Goal: Task Accomplishment & Management: Manage account settings

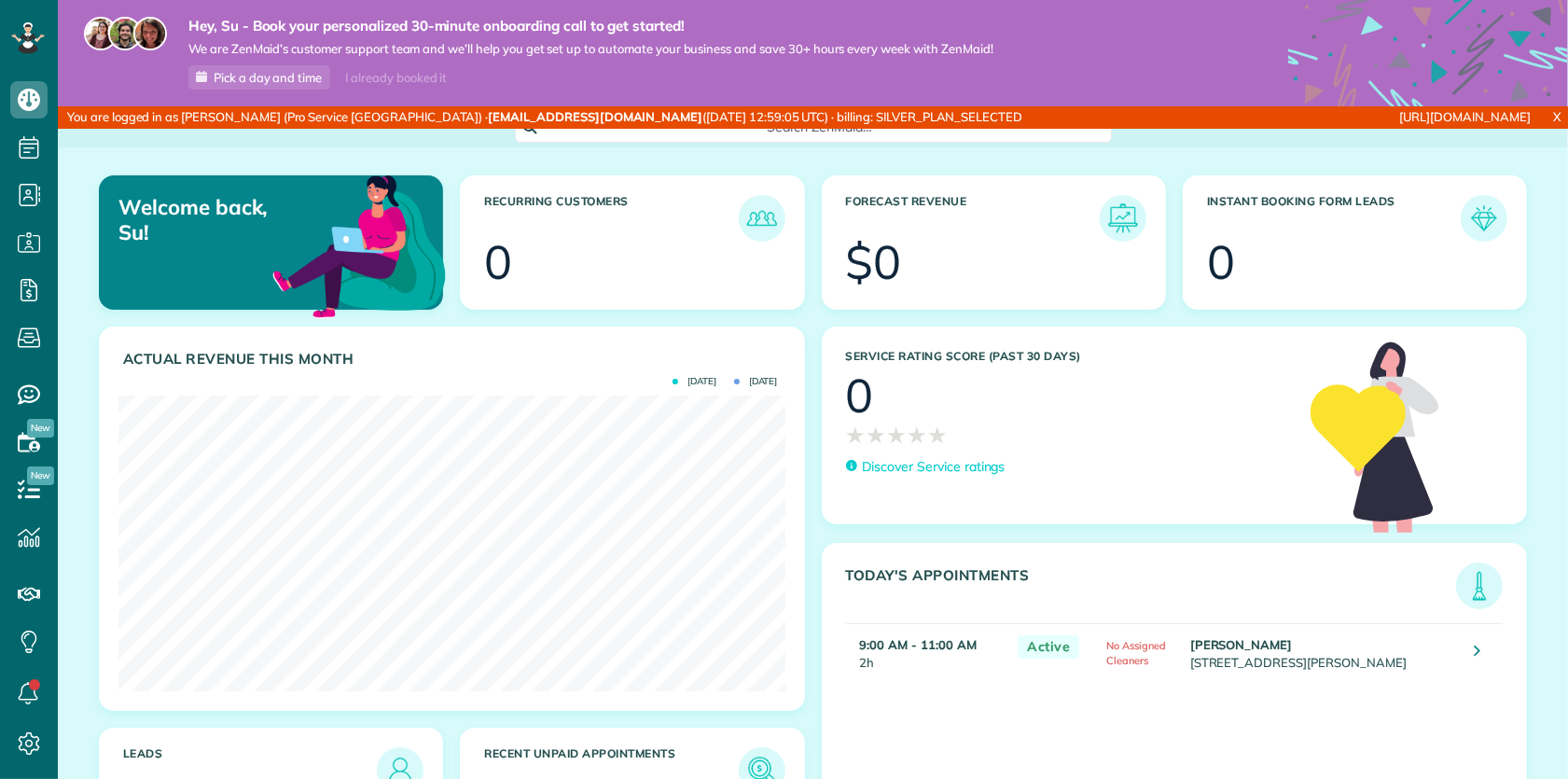
scroll to position [295, 667]
click at [88, 740] on span "Settings" at bounding box center [98, 742] width 51 height 17
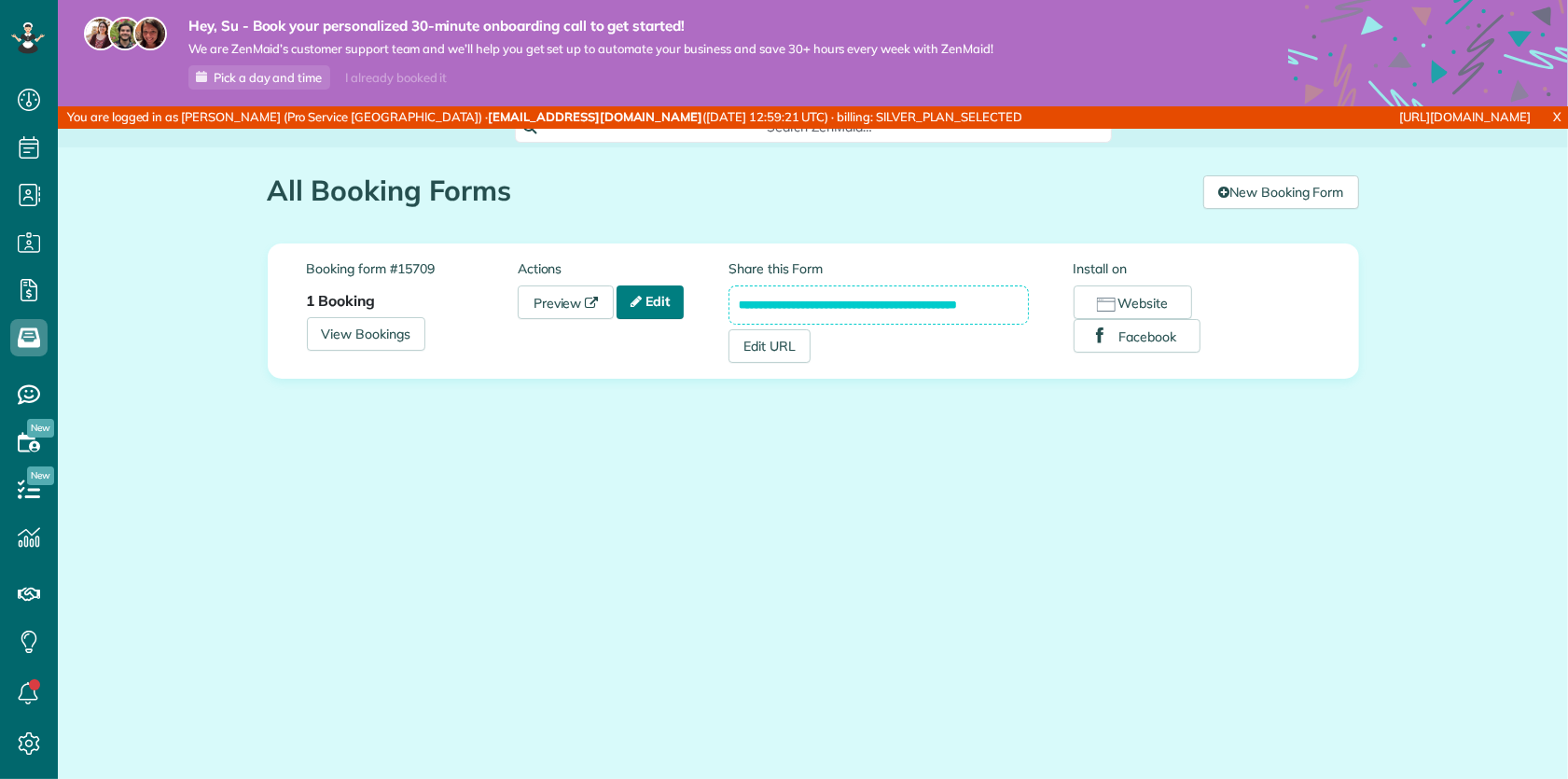
scroll to position [7, 7]
click at [663, 301] on link "Edit" at bounding box center [650, 302] width 67 height 34
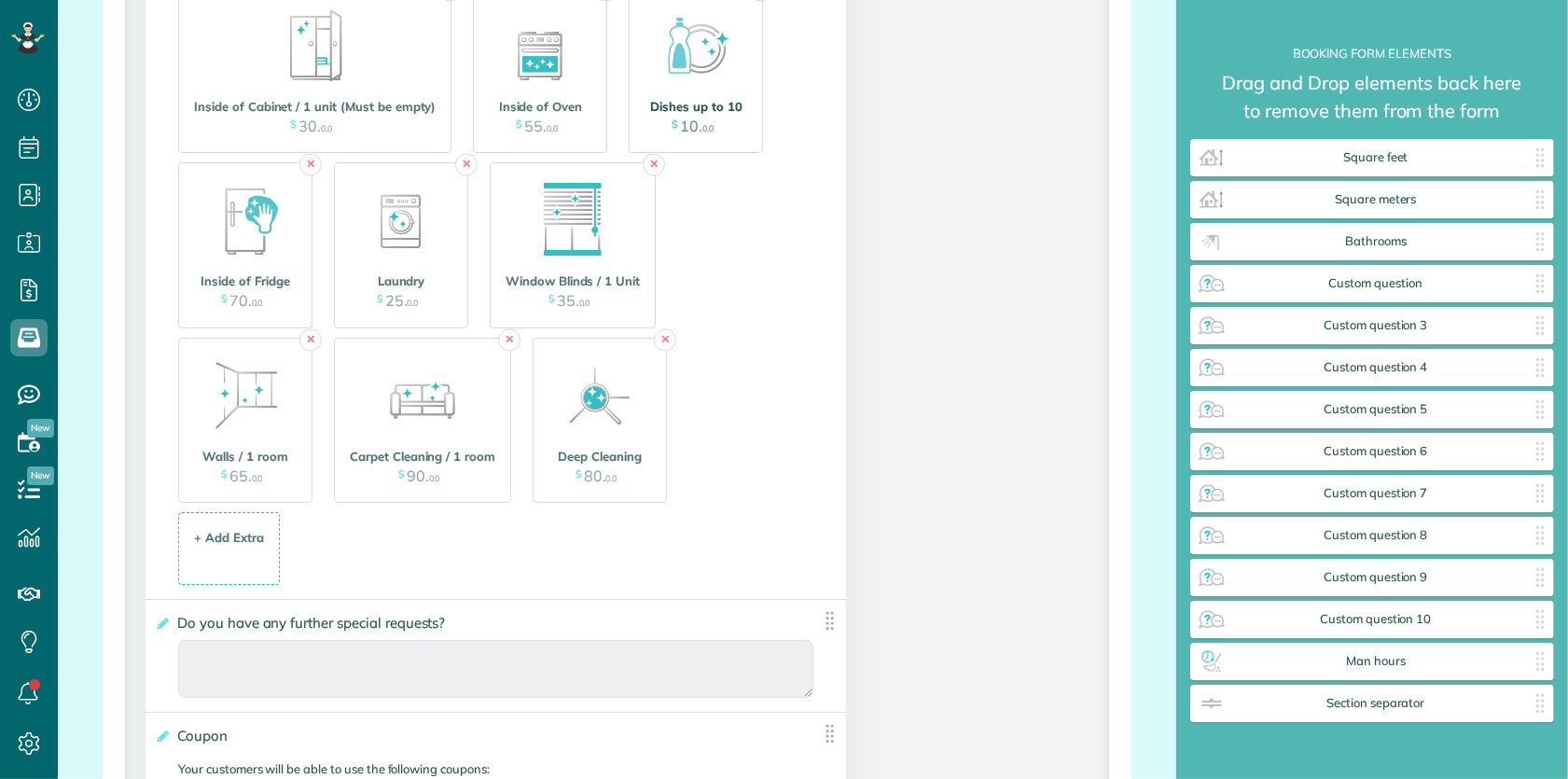
scroll to position [3154, 0]
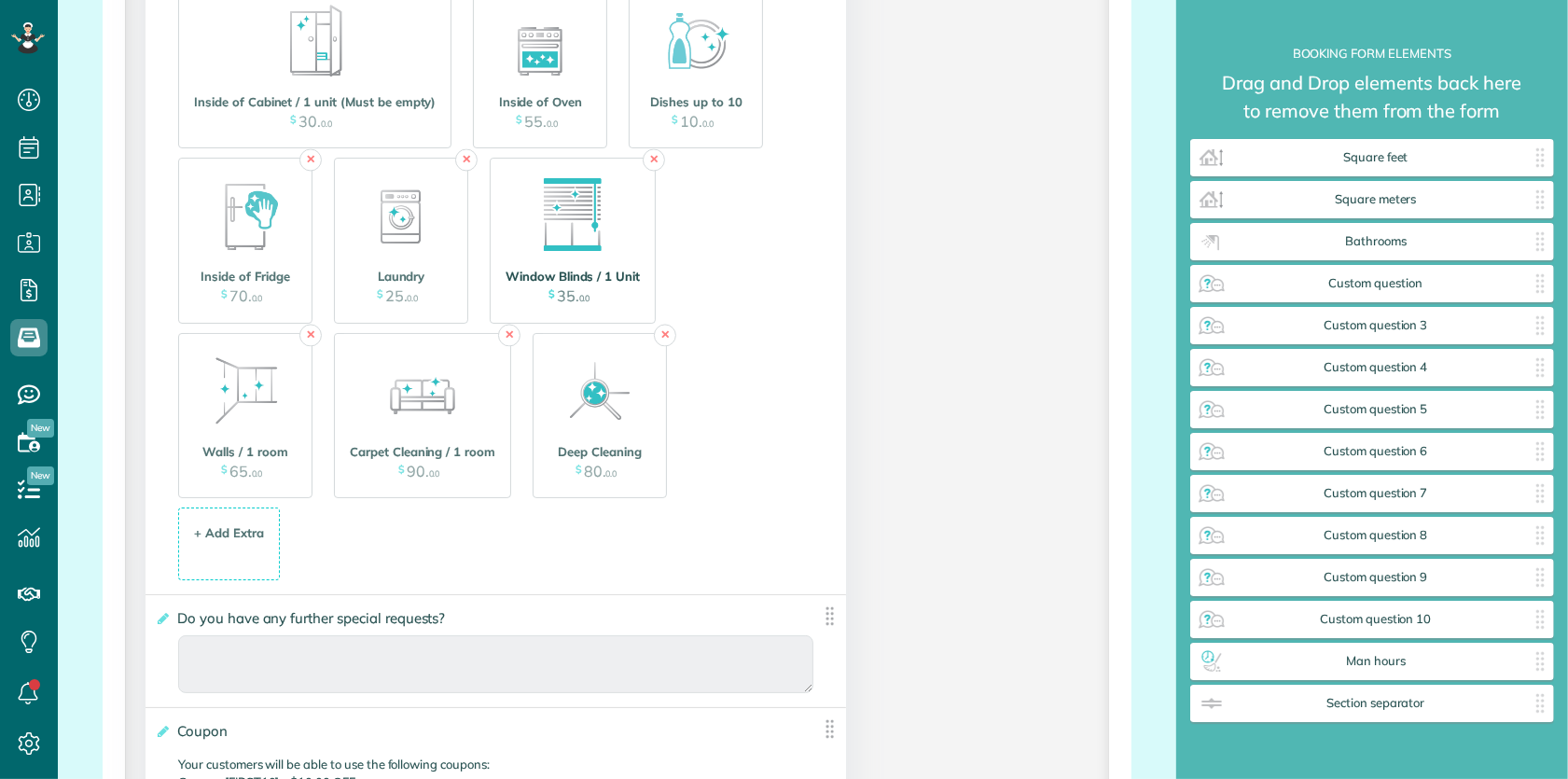
click at [601, 232] on img at bounding box center [573, 215] width 94 height 94
